Goal: Task Accomplishment & Management: Manage account settings

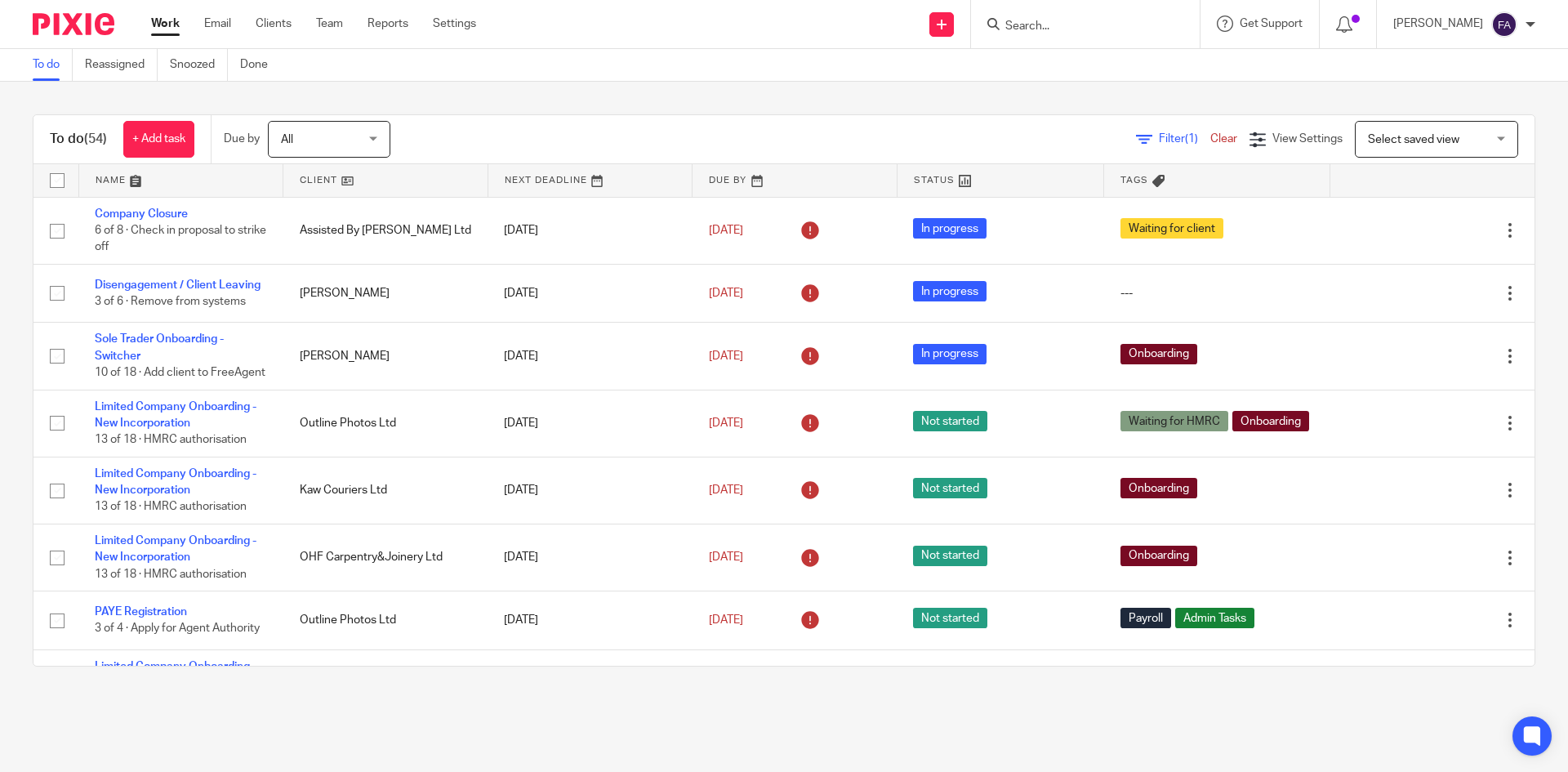
click at [1118, 28] on input "Search" at bounding box center [1077, 27] width 147 height 15
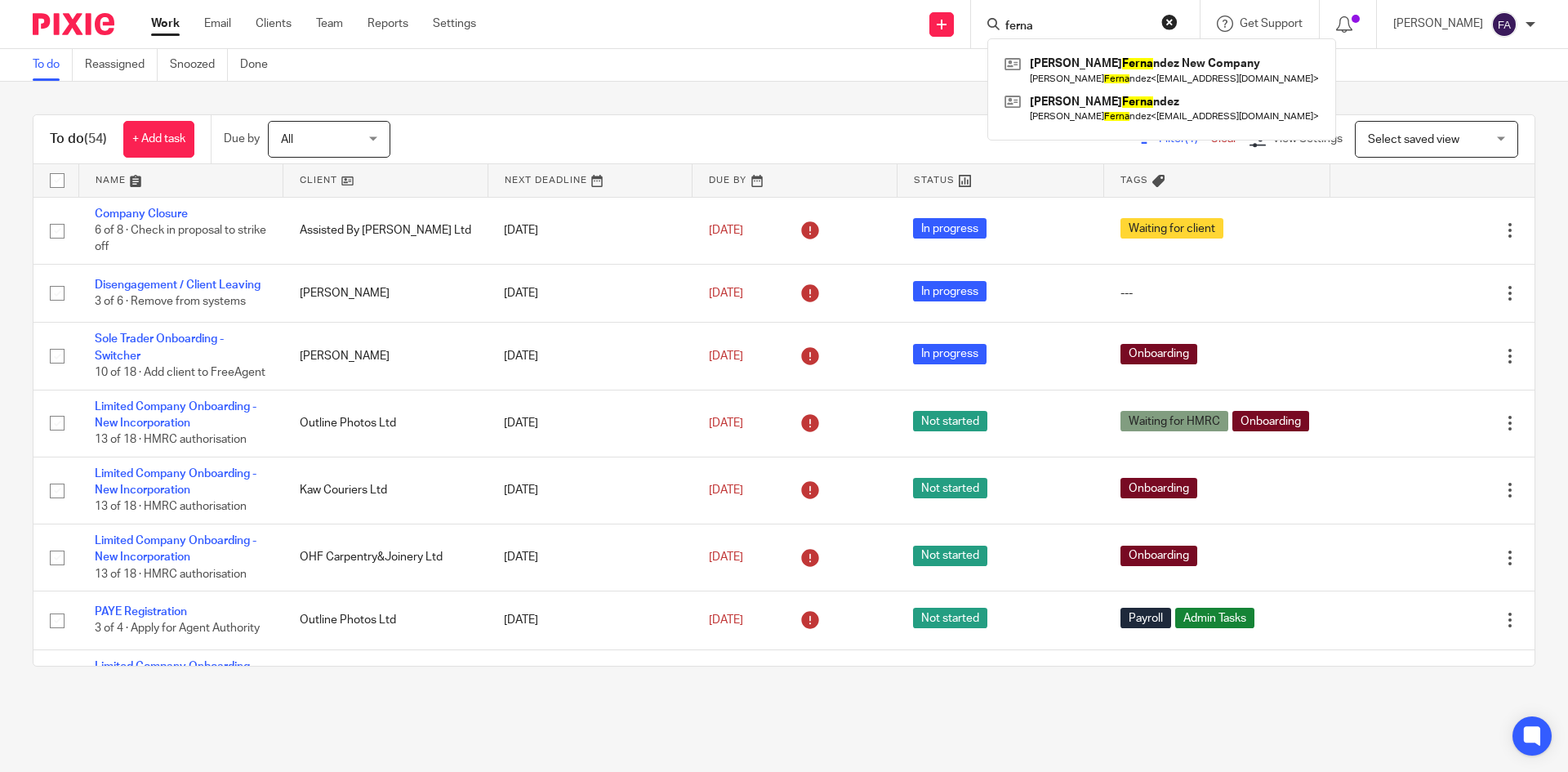
click at [1054, 25] on input "ferna" at bounding box center [1077, 27] width 147 height 15
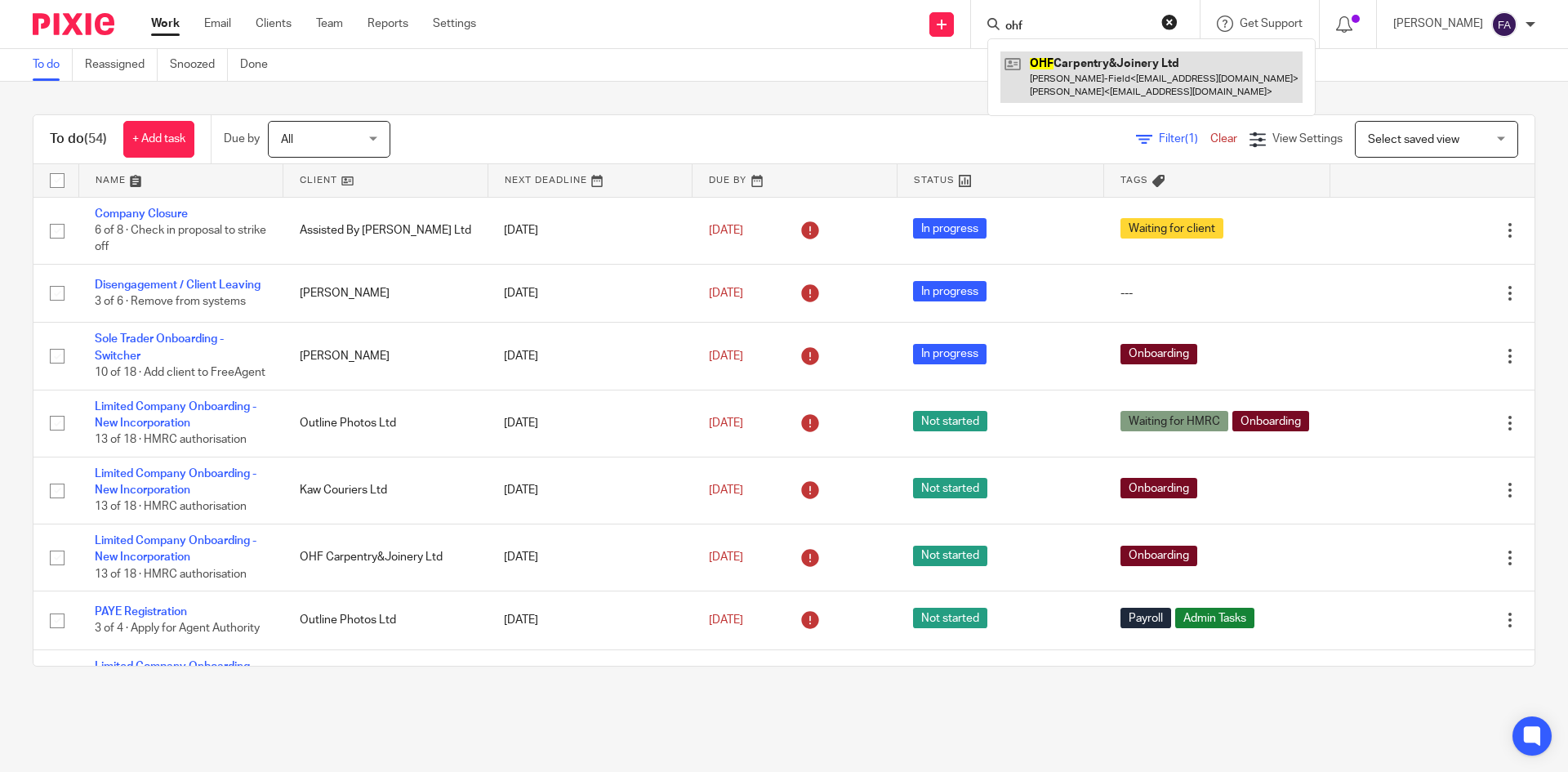
type input "ohf"
click at [1075, 79] on link at bounding box center [1151, 77] width 302 height 51
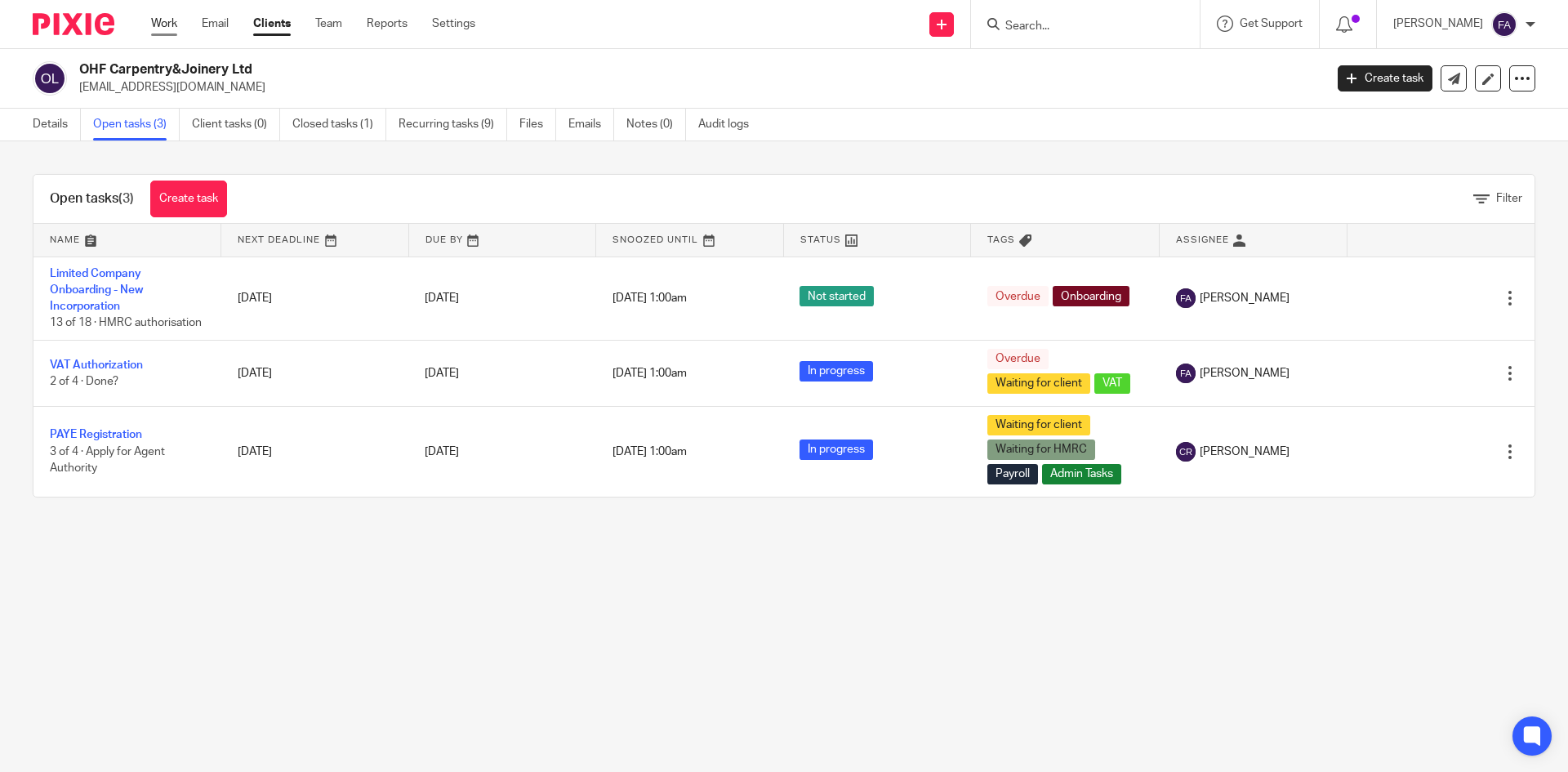
click at [169, 16] on link "Work" at bounding box center [164, 24] width 26 height 16
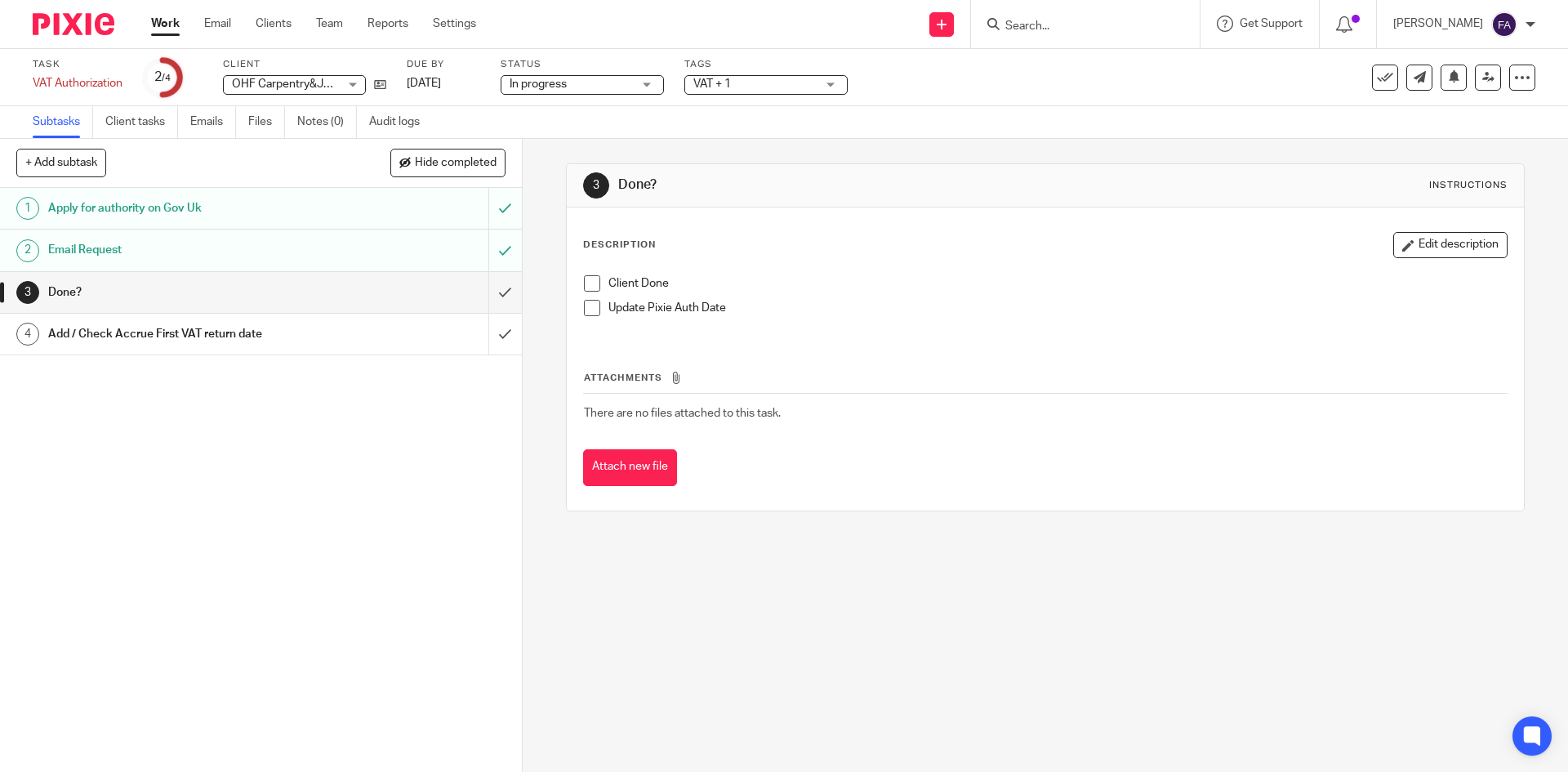
drag, startPoint x: 0, startPoint y: 0, endPoint x: 331, endPoint y: 240, distance: 408.9
click at [331, 240] on div "Email Request" at bounding box center [260, 250] width 423 height 25
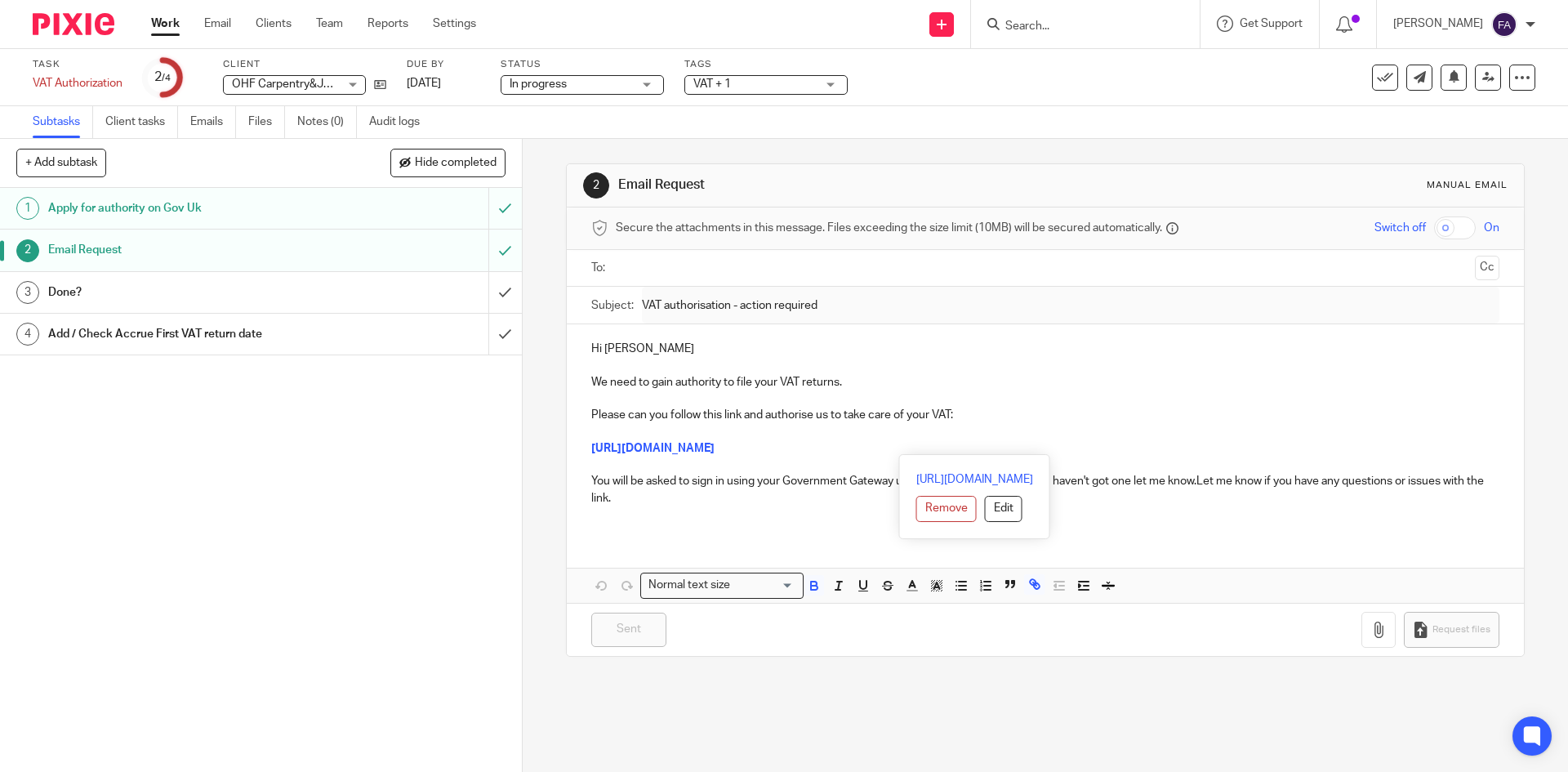
drag, startPoint x: 578, startPoint y: 450, endPoint x: 1395, endPoint y: 445, distance: 817.0
click at [1395, 445] on div "Hi Kieran We need to gain authority to file your VAT returns. Please can you fo…" at bounding box center [1044, 429] width 956 height 210
copy strong "https://www.tax.service.gov.uk/invitations/business-taxes/manage-who-can-deal-w…"
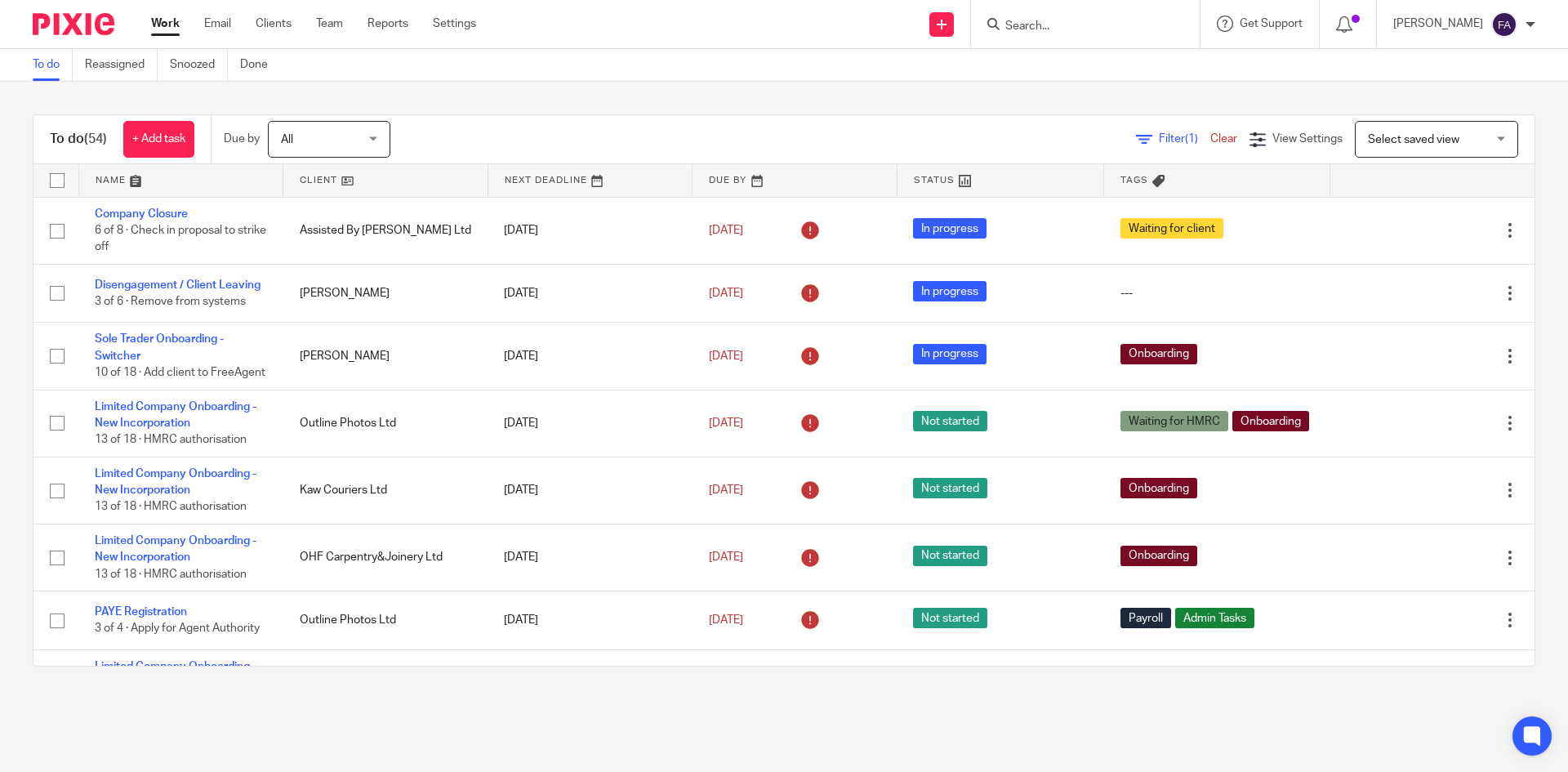
click at [1524, 24] on div "Finn Austin" at bounding box center [1464, 25] width 142 height 26
click at [1445, 111] on span "Logout" at bounding box center [1459, 113] width 37 height 12
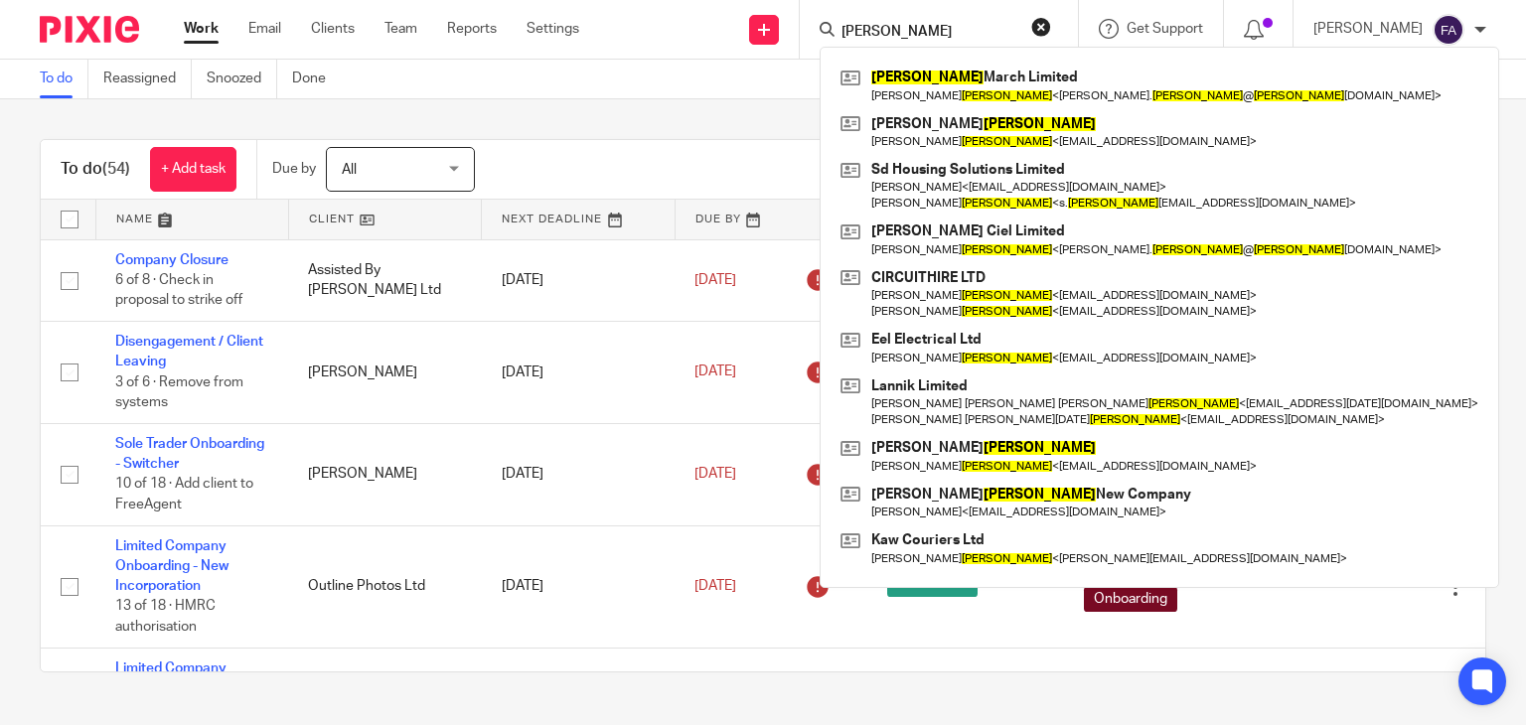
click at [917, 35] on input "davies" at bounding box center [928, 33] width 179 height 18
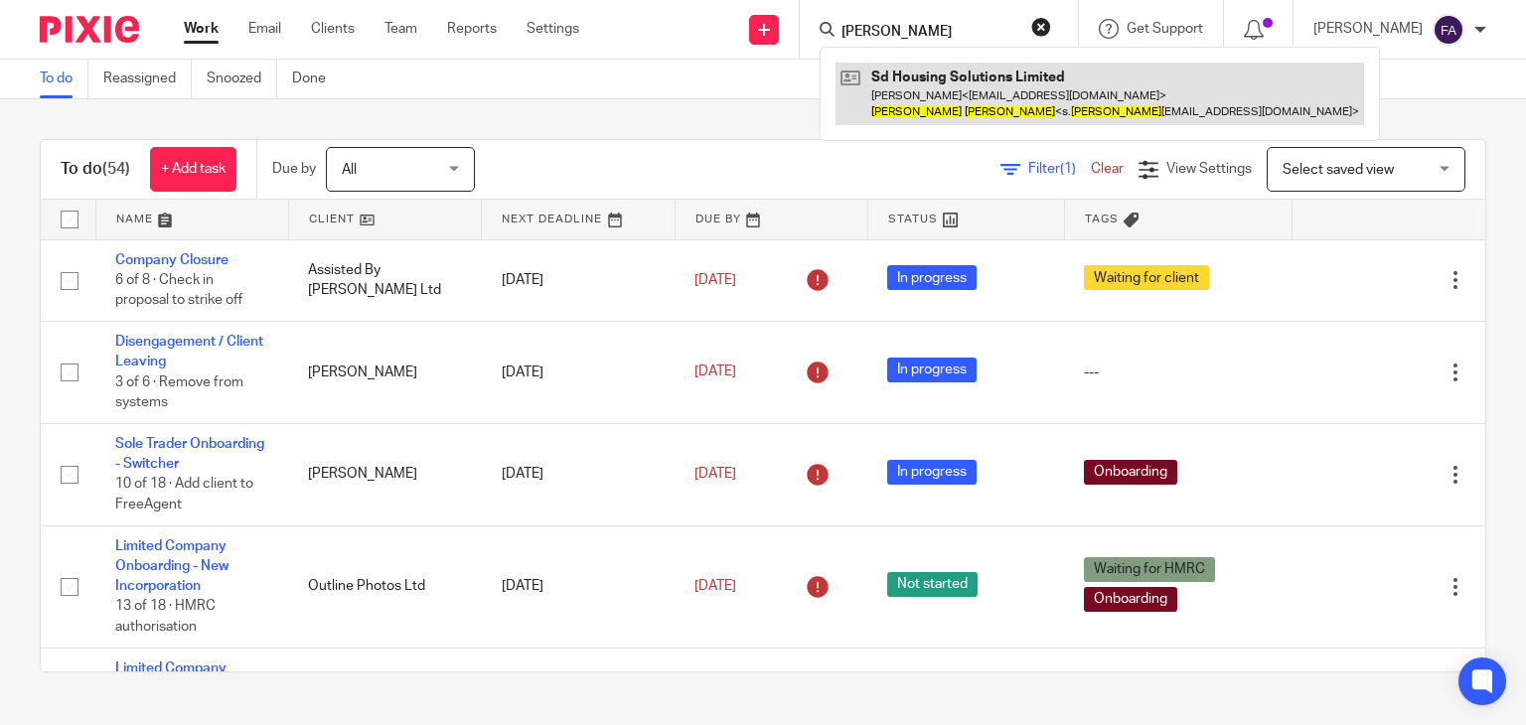
type input "stuart davies"
click at [930, 75] on link at bounding box center [1099, 94] width 528 height 62
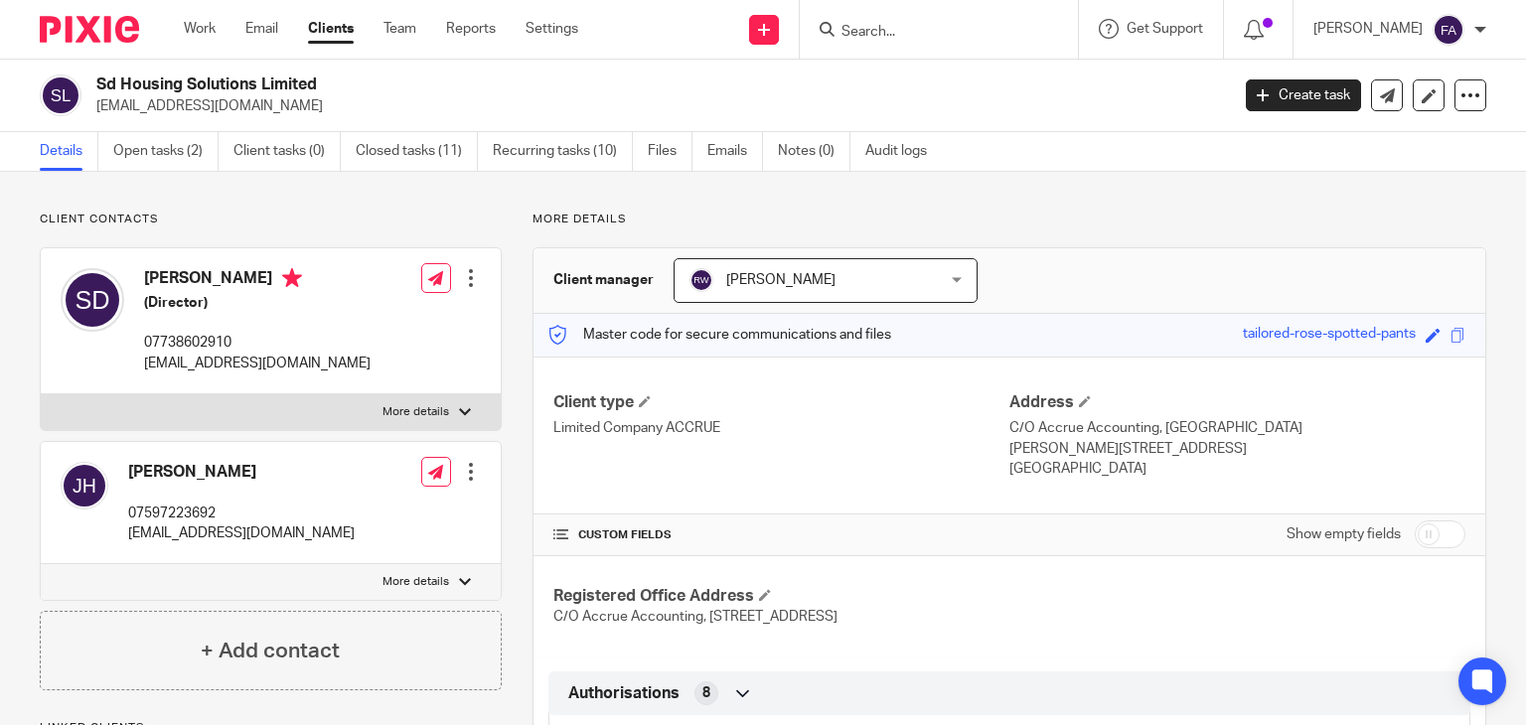
click at [908, 35] on input "Search" at bounding box center [928, 33] width 179 height 18
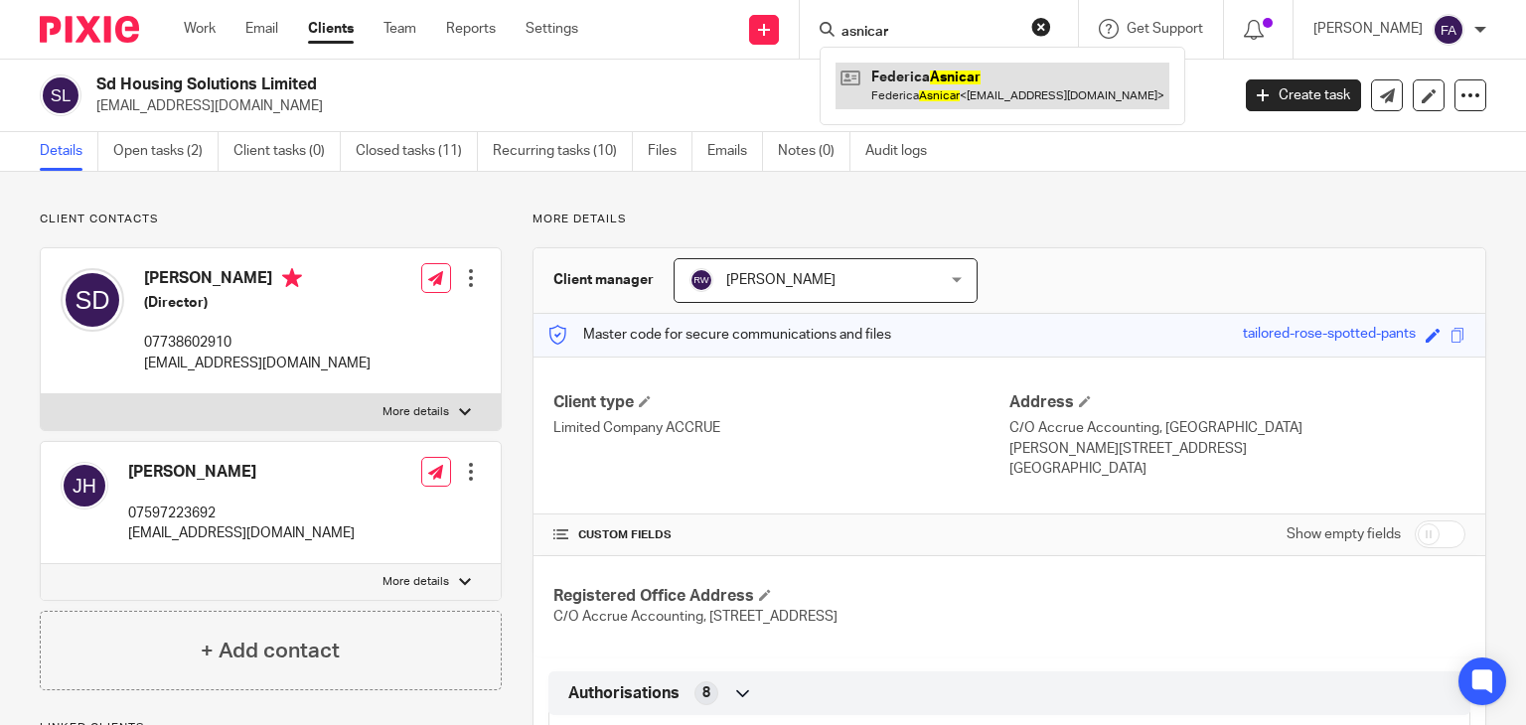
type input "asnicar"
click at [971, 72] on link at bounding box center [1002, 86] width 334 height 46
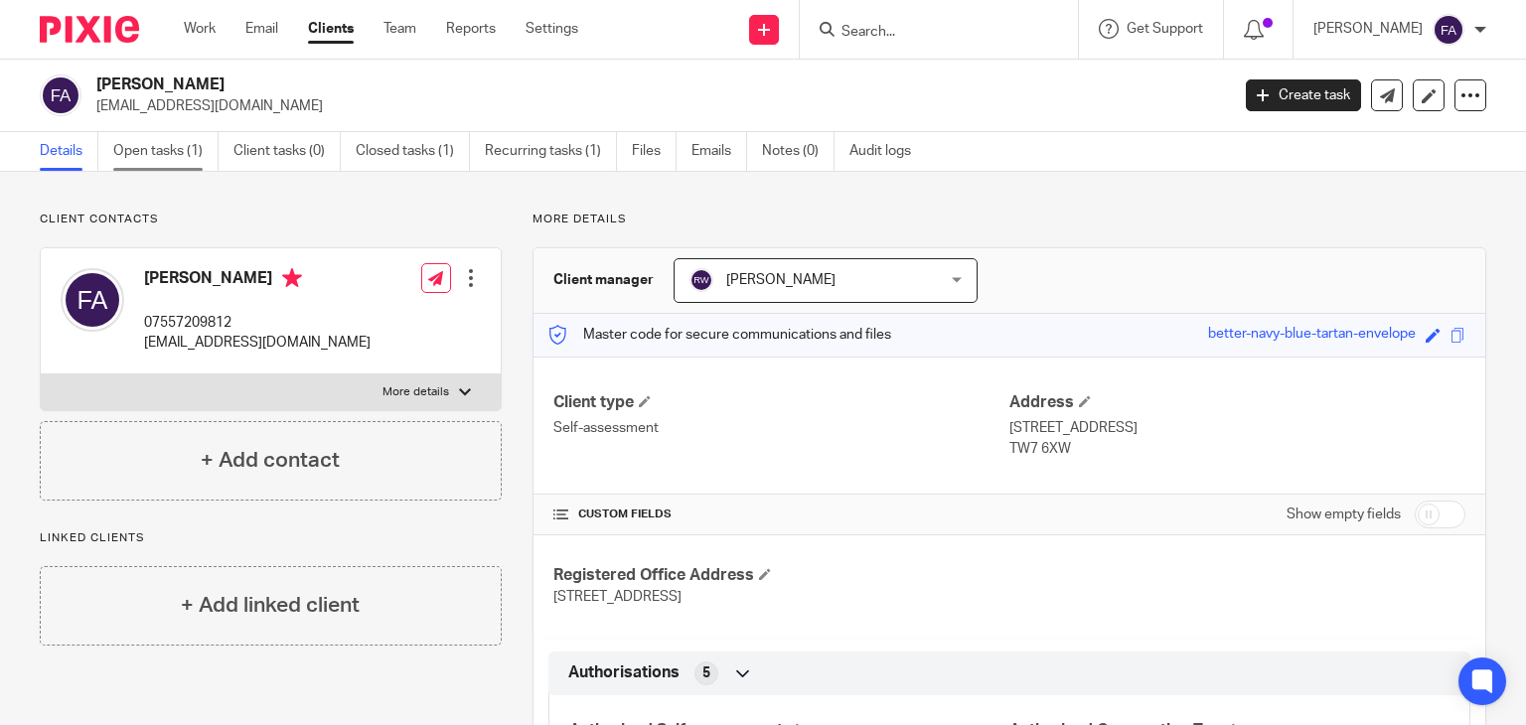
click at [179, 155] on link "Open tasks (1)" at bounding box center [165, 151] width 105 height 39
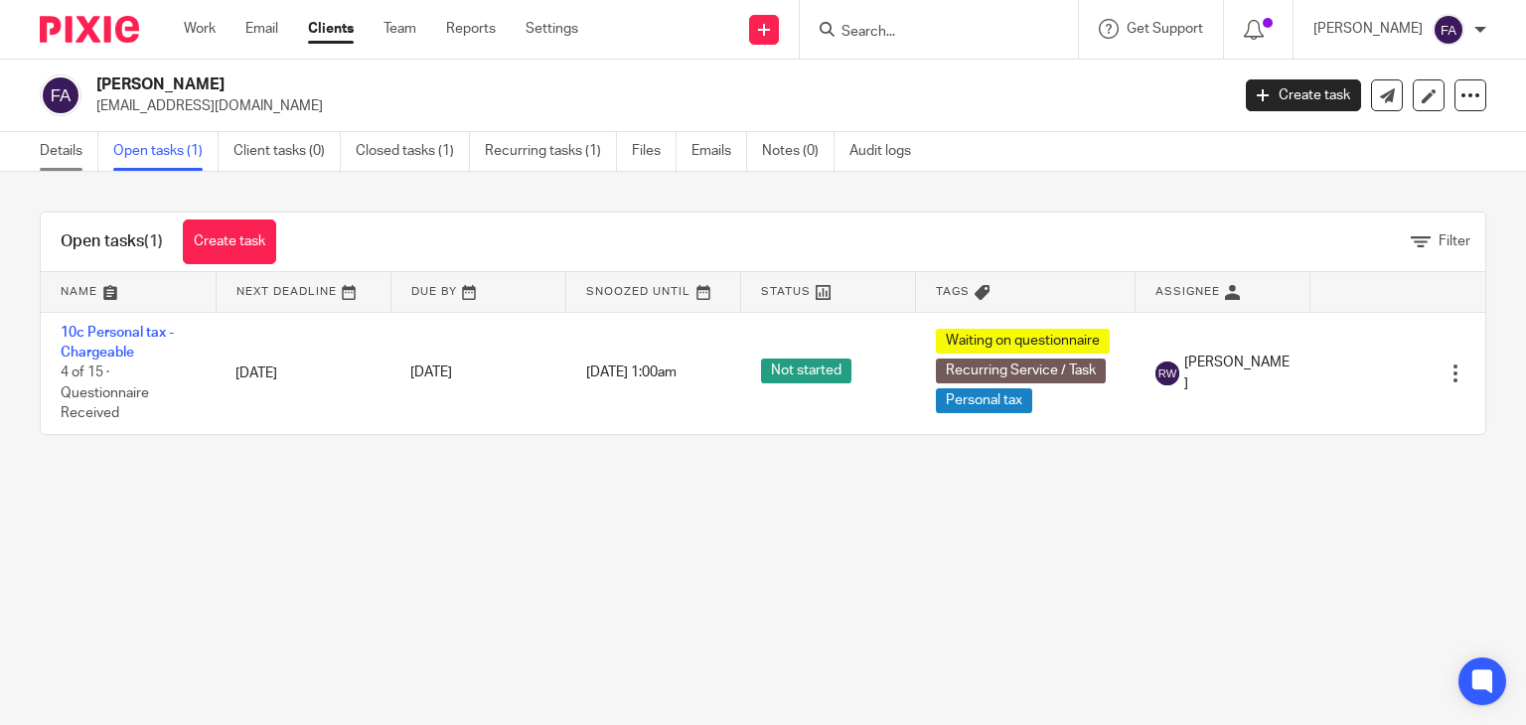
click at [67, 140] on link "Details" at bounding box center [69, 151] width 59 height 39
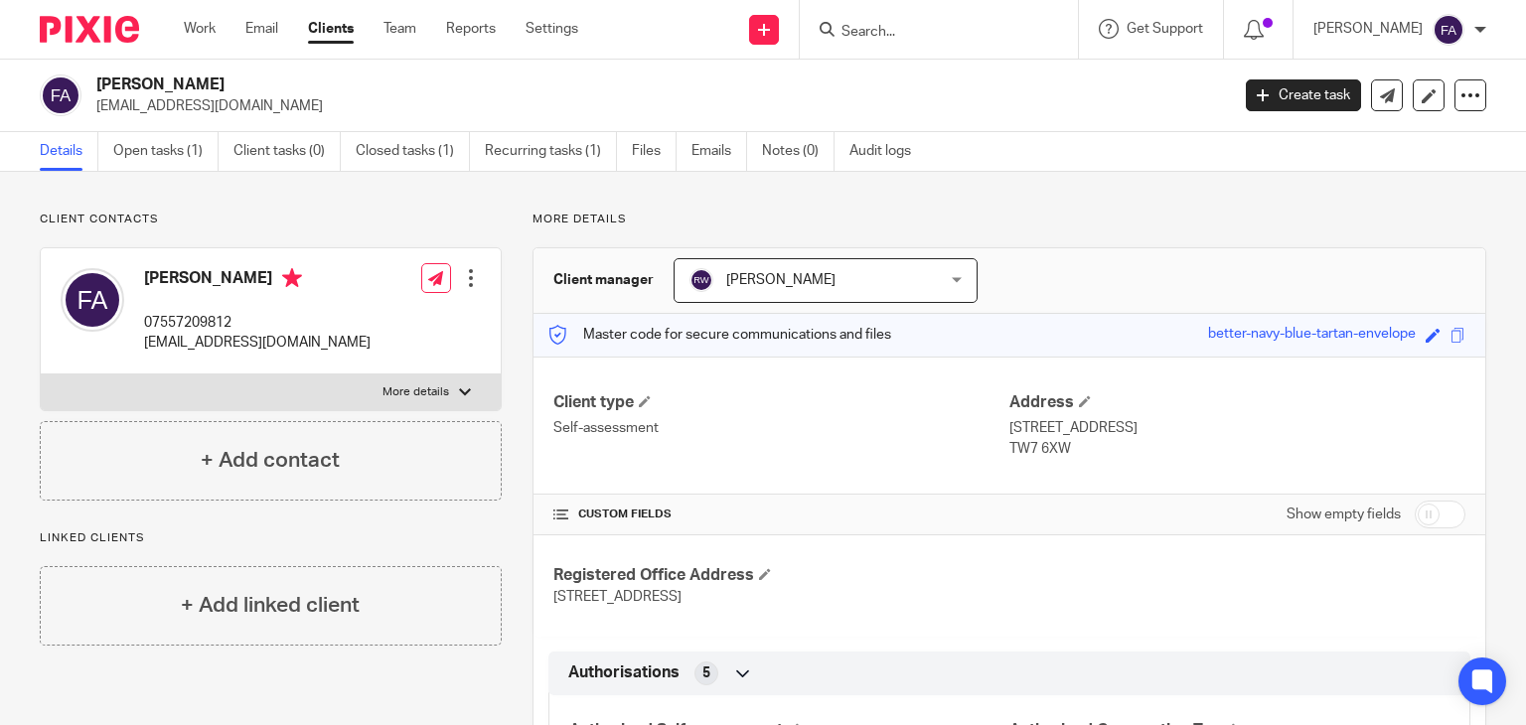
click at [930, 37] on input "Search" at bounding box center [928, 33] width 179 height 18
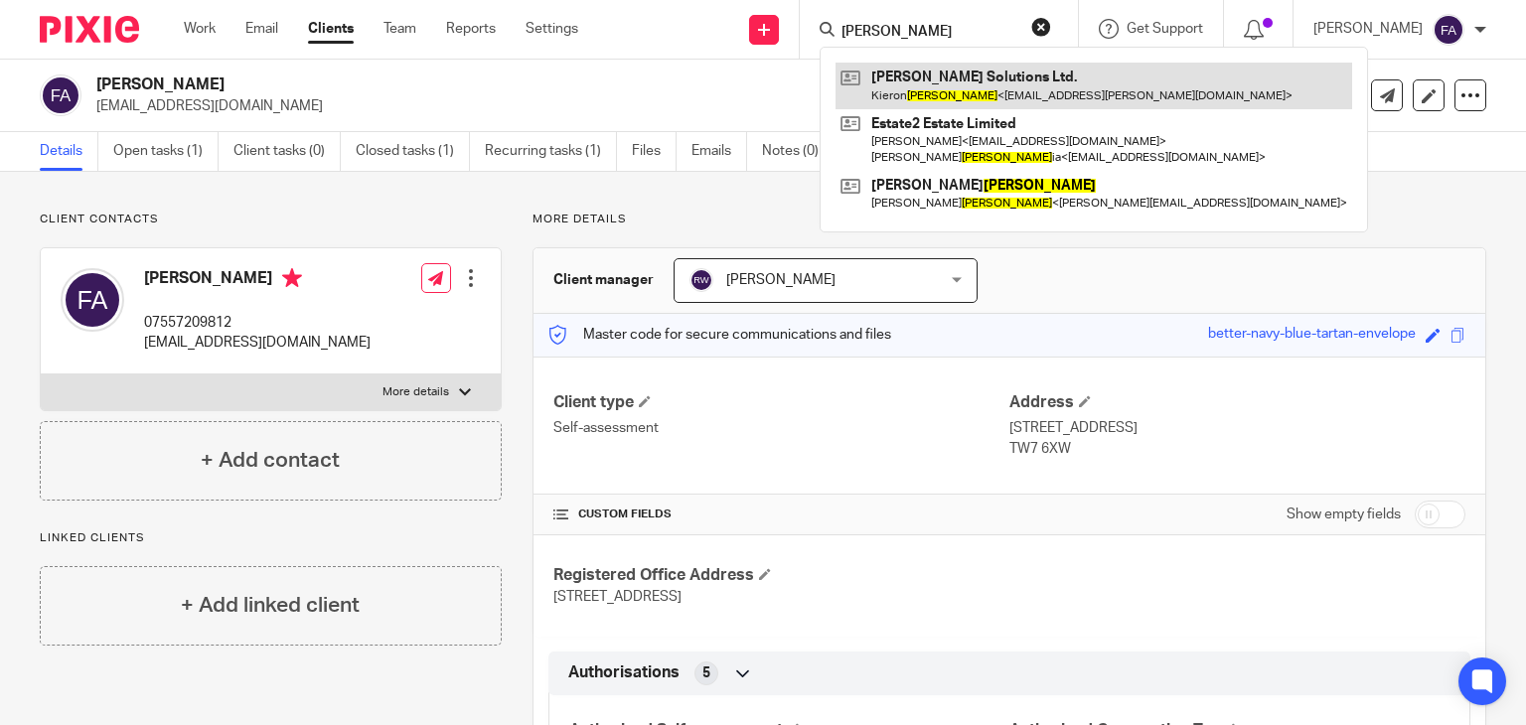
type input "[PERSON_NAME]"
click at [965, 83] on link at bounding box center [1093, 86] width 516 height 46
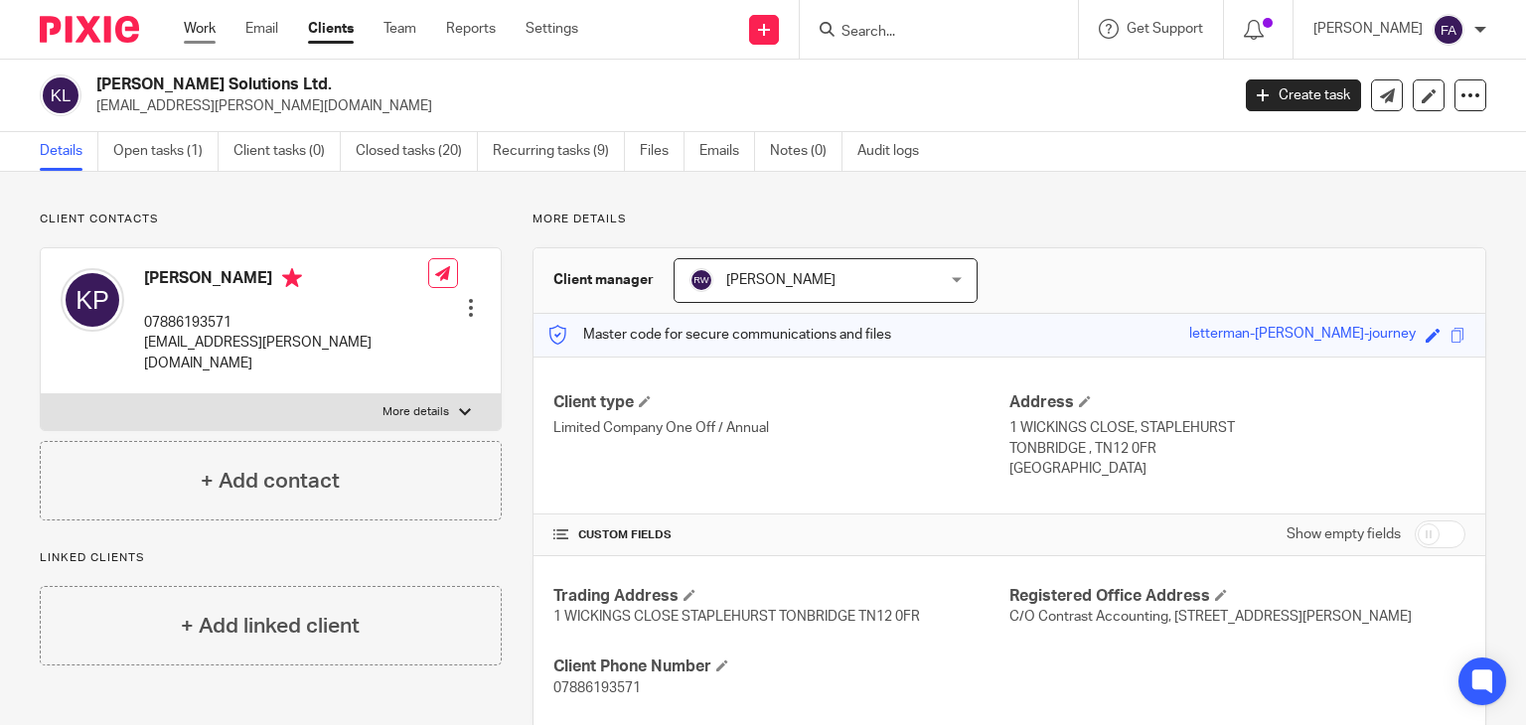
drag, startPoint x: 197, startPoint y: 37, endPoint x: 213, endPoint y: 25, distance: 19.9
click at [197, 37] on link "Work" at bounding box center [200, 29] width 32 height 20
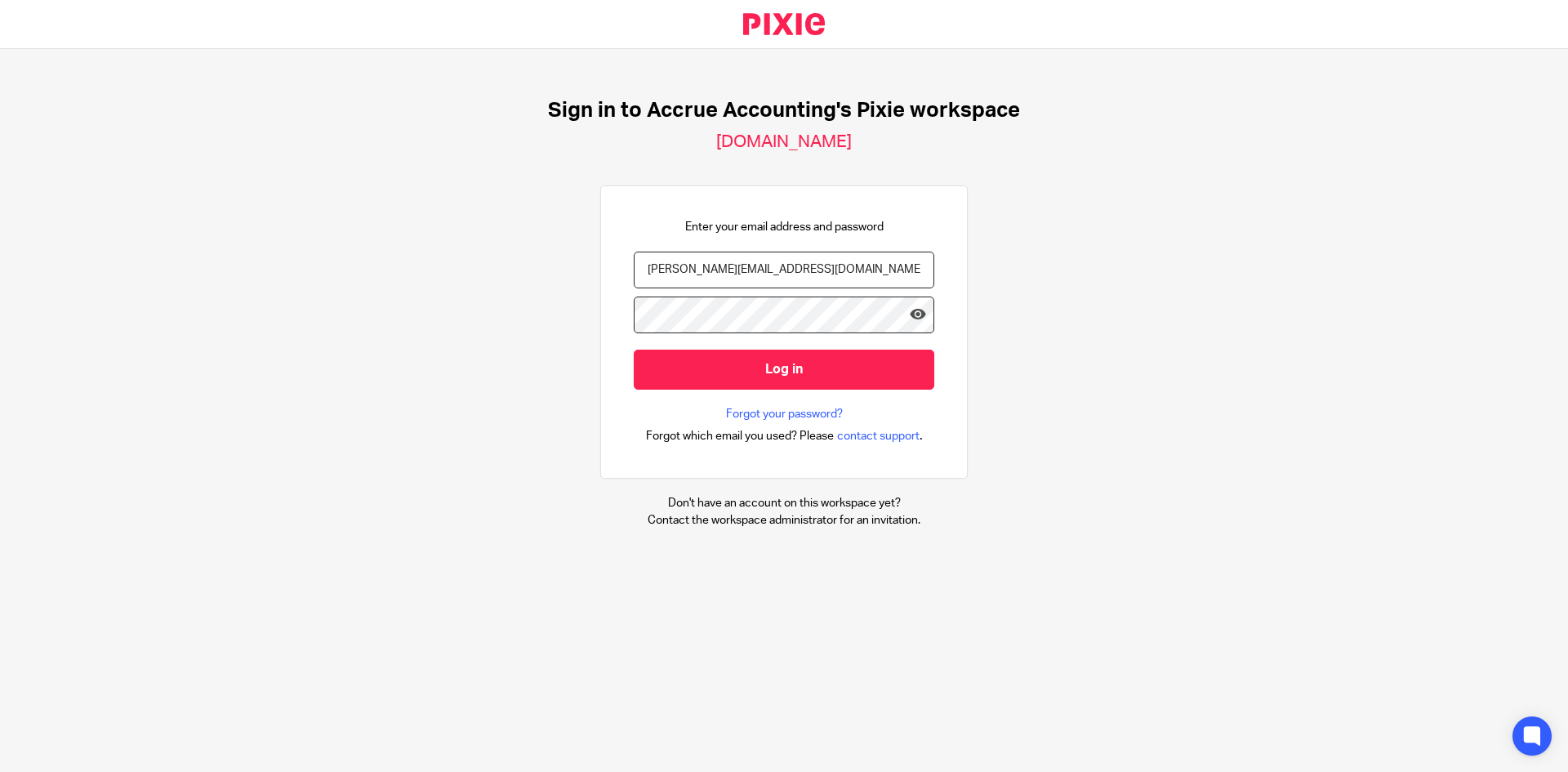
click at [691, 271] on input "[PERSON_NAME][EMAIL_ADDRESS][DOMAIN_NAME]" at bounding box center [784, 270] width 300 height 37
type input "[EMAIL_ADDRESS][DOMAIN_NAME]"
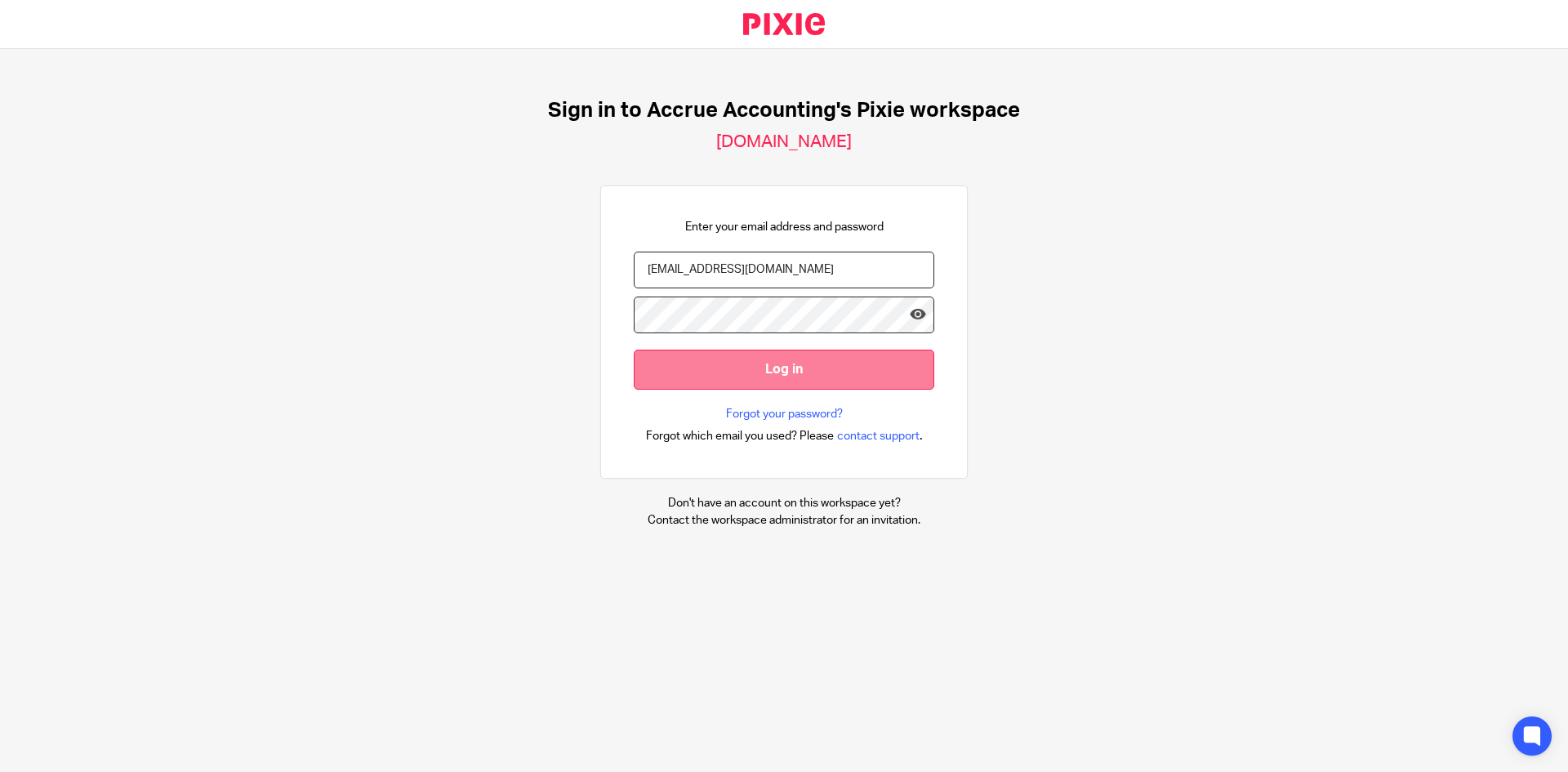
click at [659, 363] on input "Log in" at bounding box center [784, 369] width 300 height 40
